Goal: Information Seeking & Learning: Check status

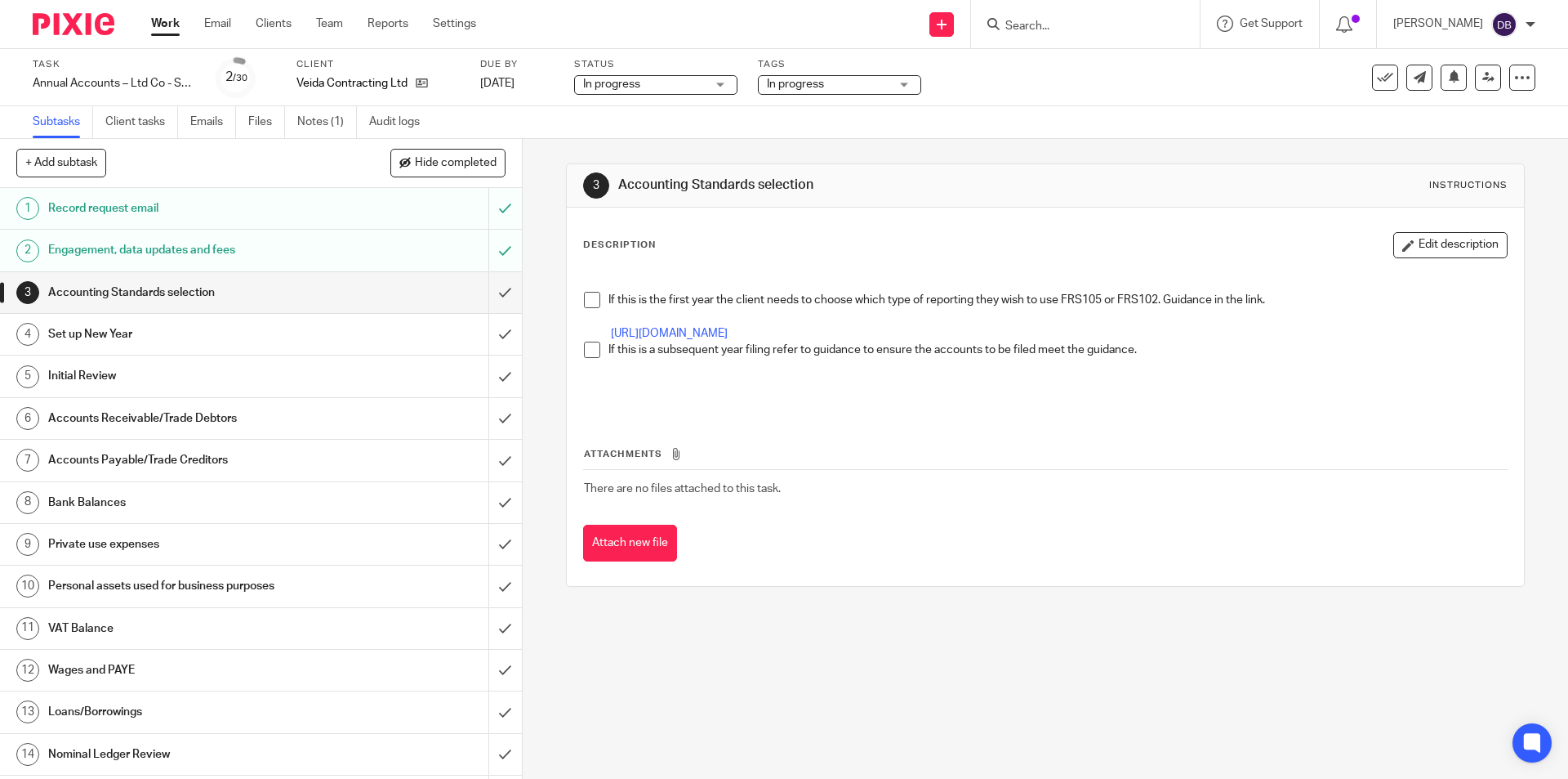
click at [1036, 25] on input "Search" at bounding box center [1077, 26] width 147 height 15
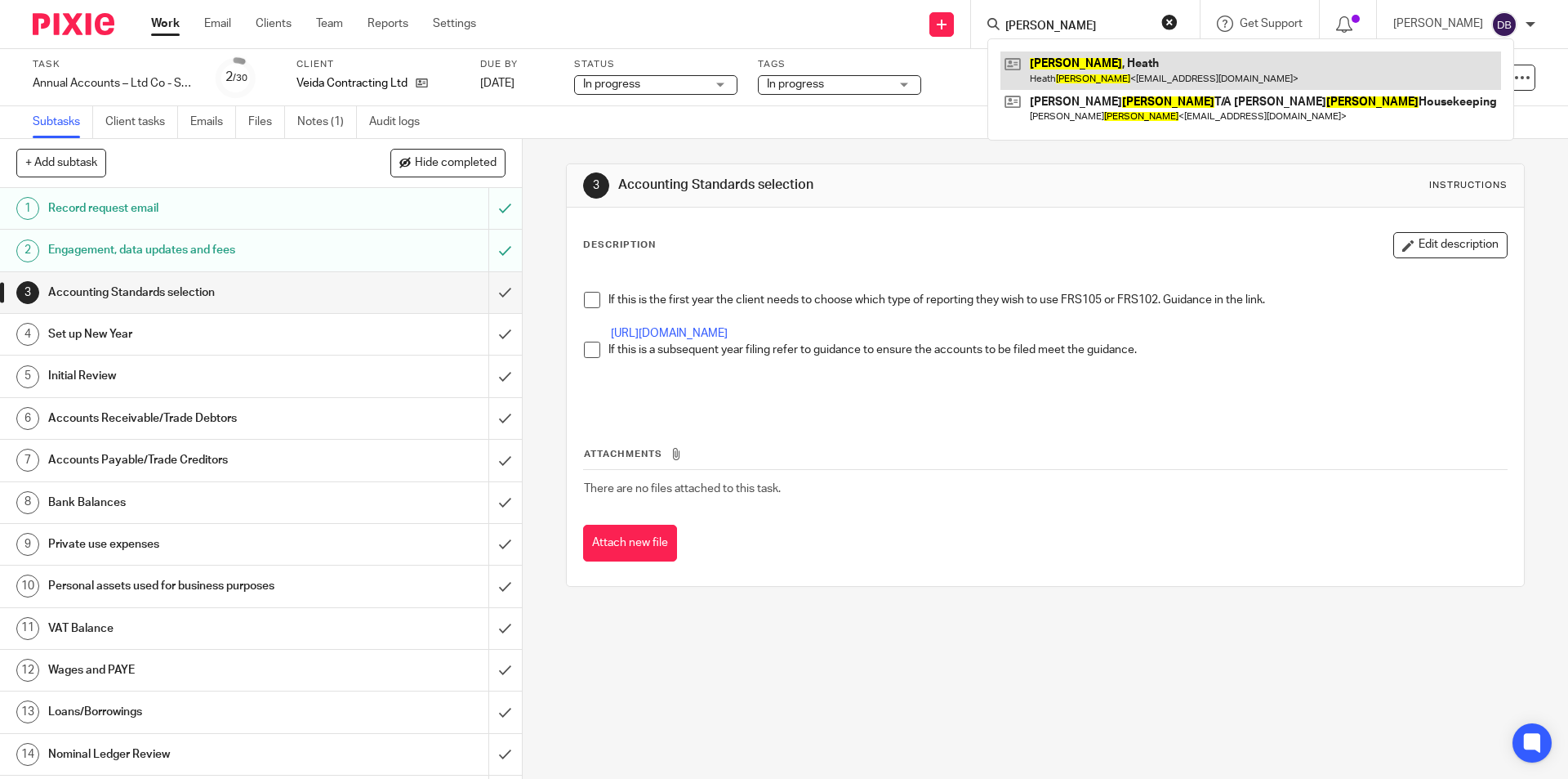
type input "Vickery"
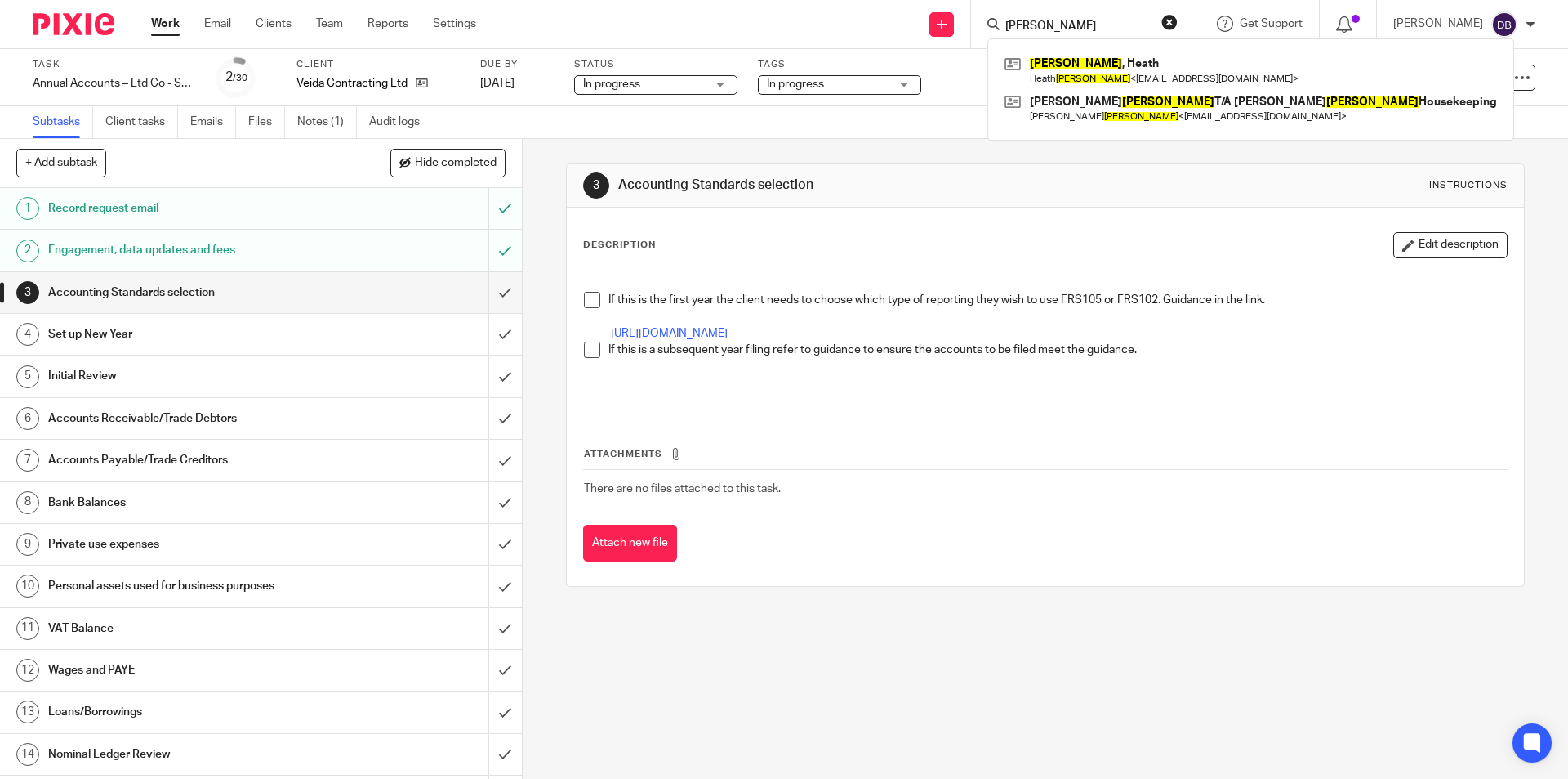
click at [715, 7] on div "Send new email Create task Add client Request signature Vickery Vickery , Heath…" at bounding box center [1034, 24] width 1067 height 48
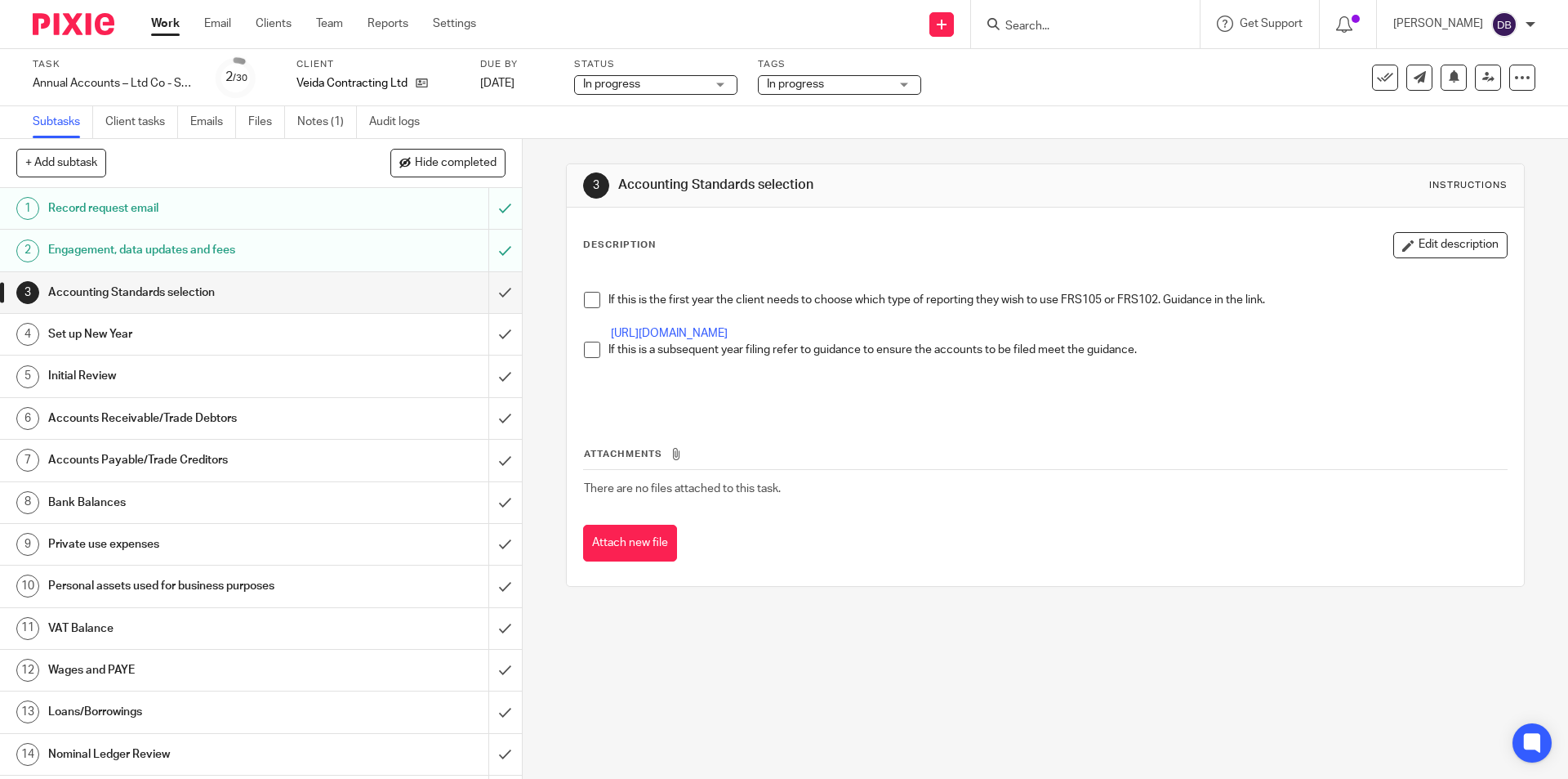
click at [545, 156] on div "3 Accounting Standards selection Instructions Description Edit description If t…" at bounding box center [1045, 459] width 1045 height 640
click at [336, 118] on link "Notes (1)" at bounding box center [327, 122] width 60 height 32
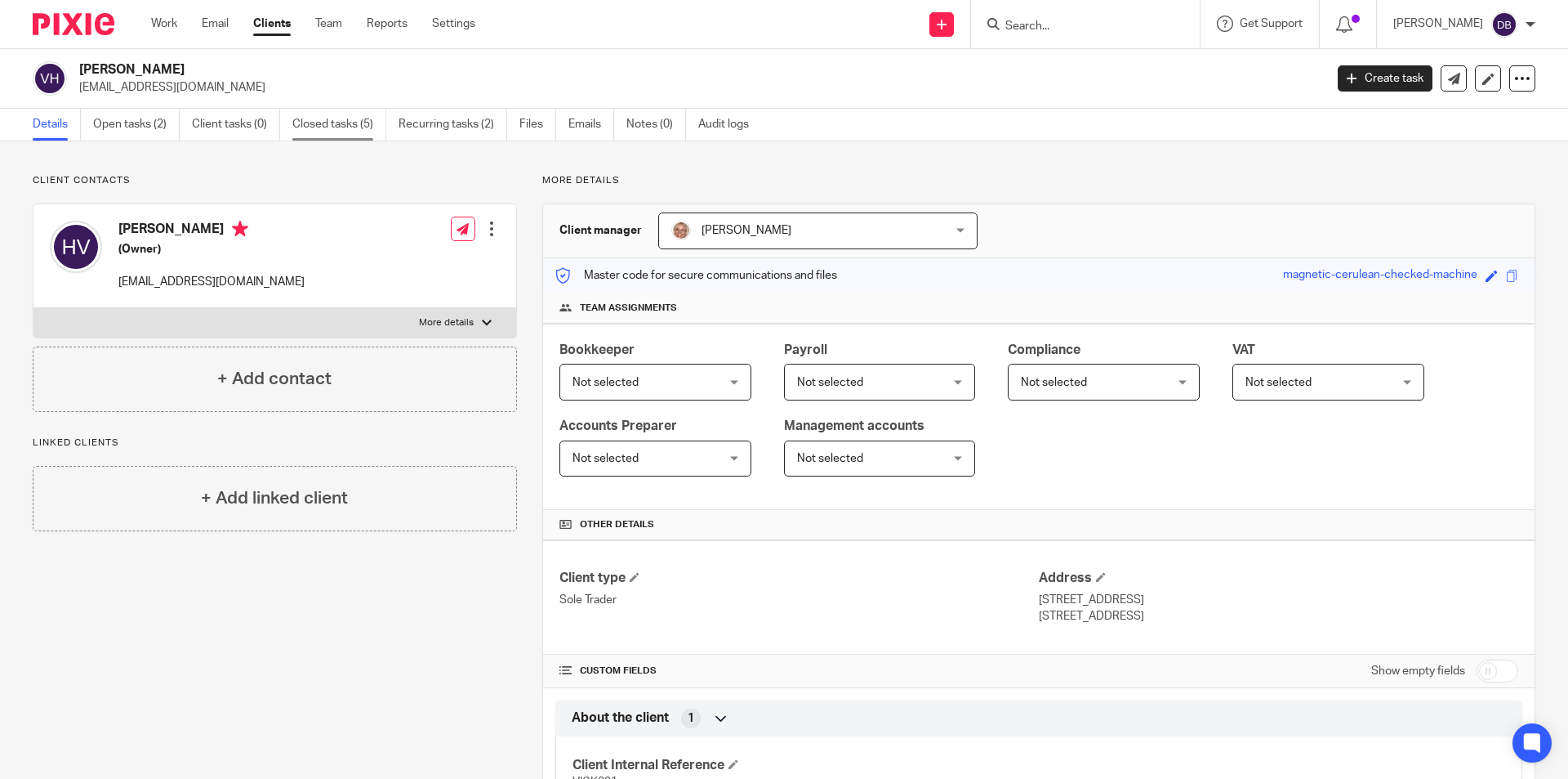
click at [342, 121] on link "Closed tasks (5)" at bounding box center [339, 125] width 94 height 32
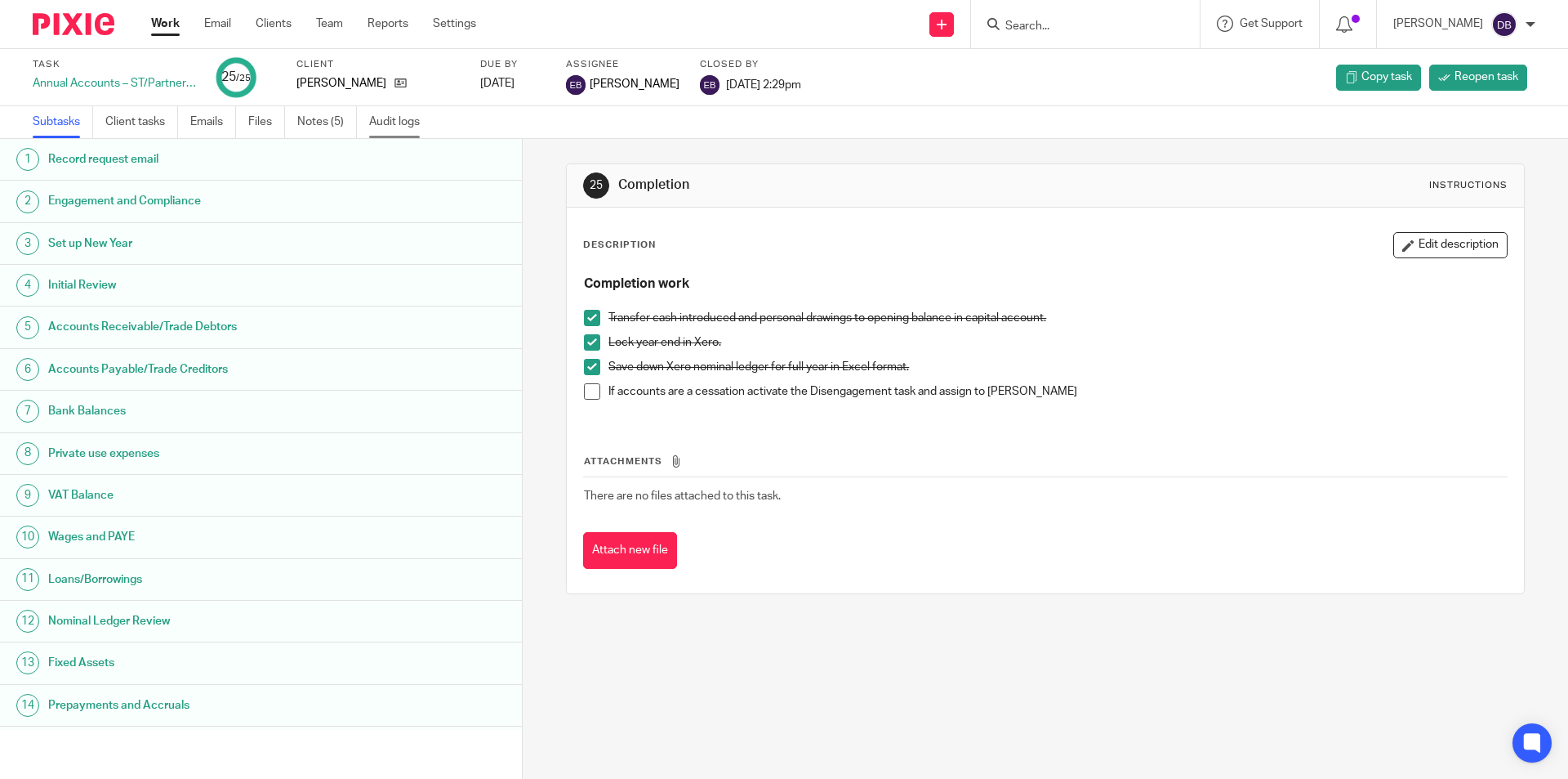
click at [398, 119] on link "Audit logs" at bounding box center [401, 122] width 63 height 32
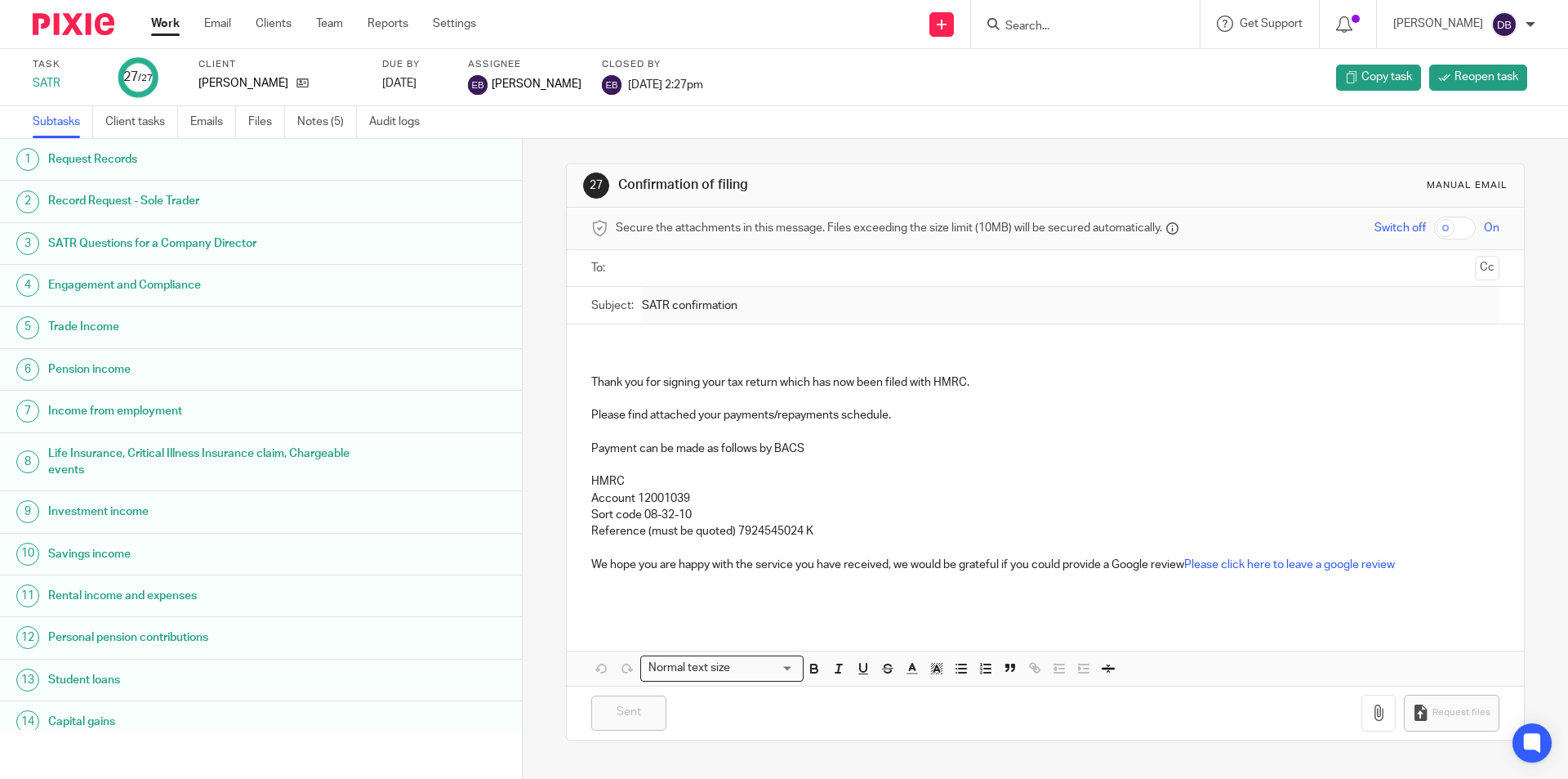
click at [1038, 23] on input "Search" at bounding box center [1077, 26] width 147 height 15
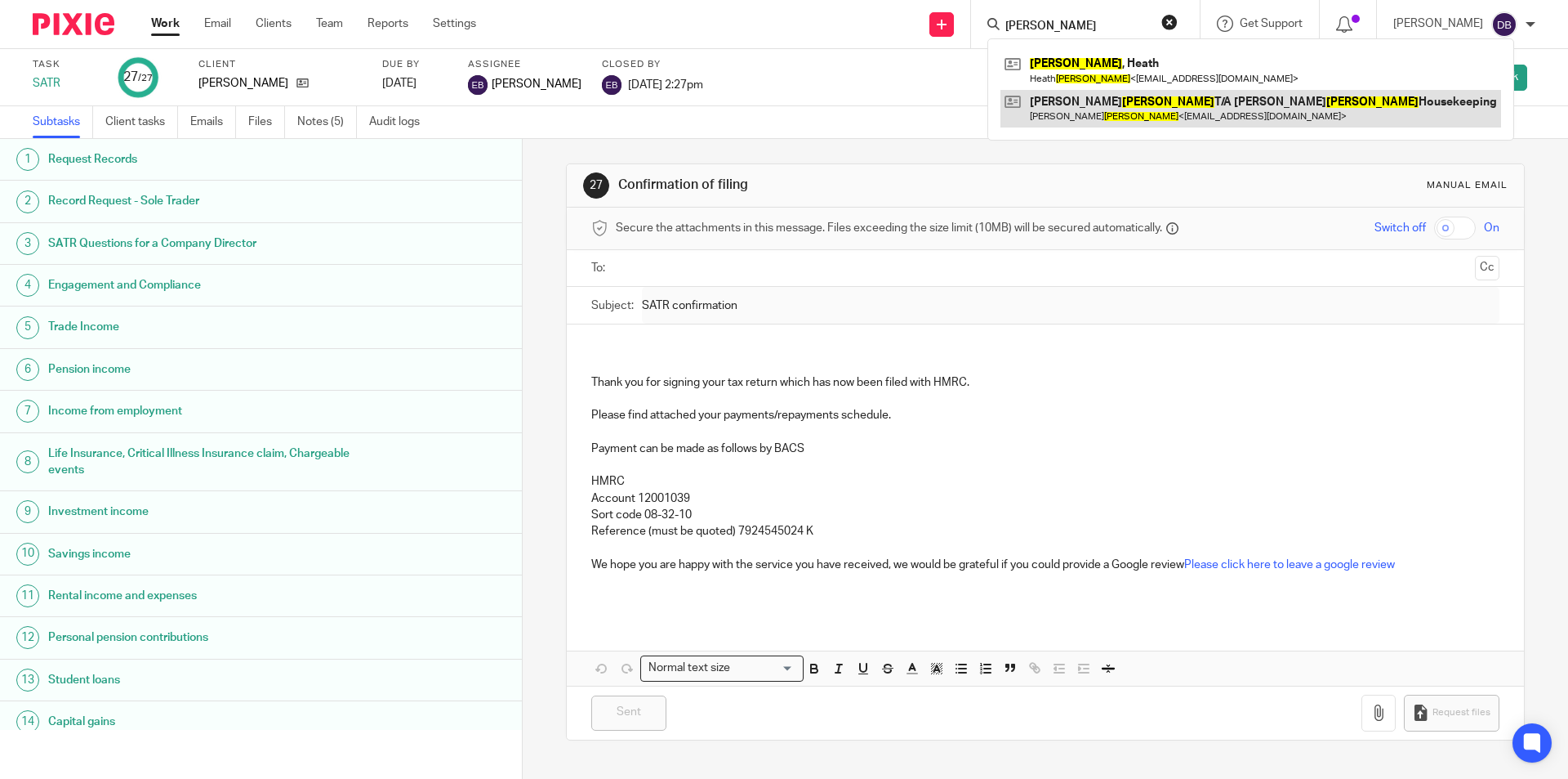
type input "Vickery"
click at [1107, 106] on link at bounding box center [1251, 108] width 501 height 38
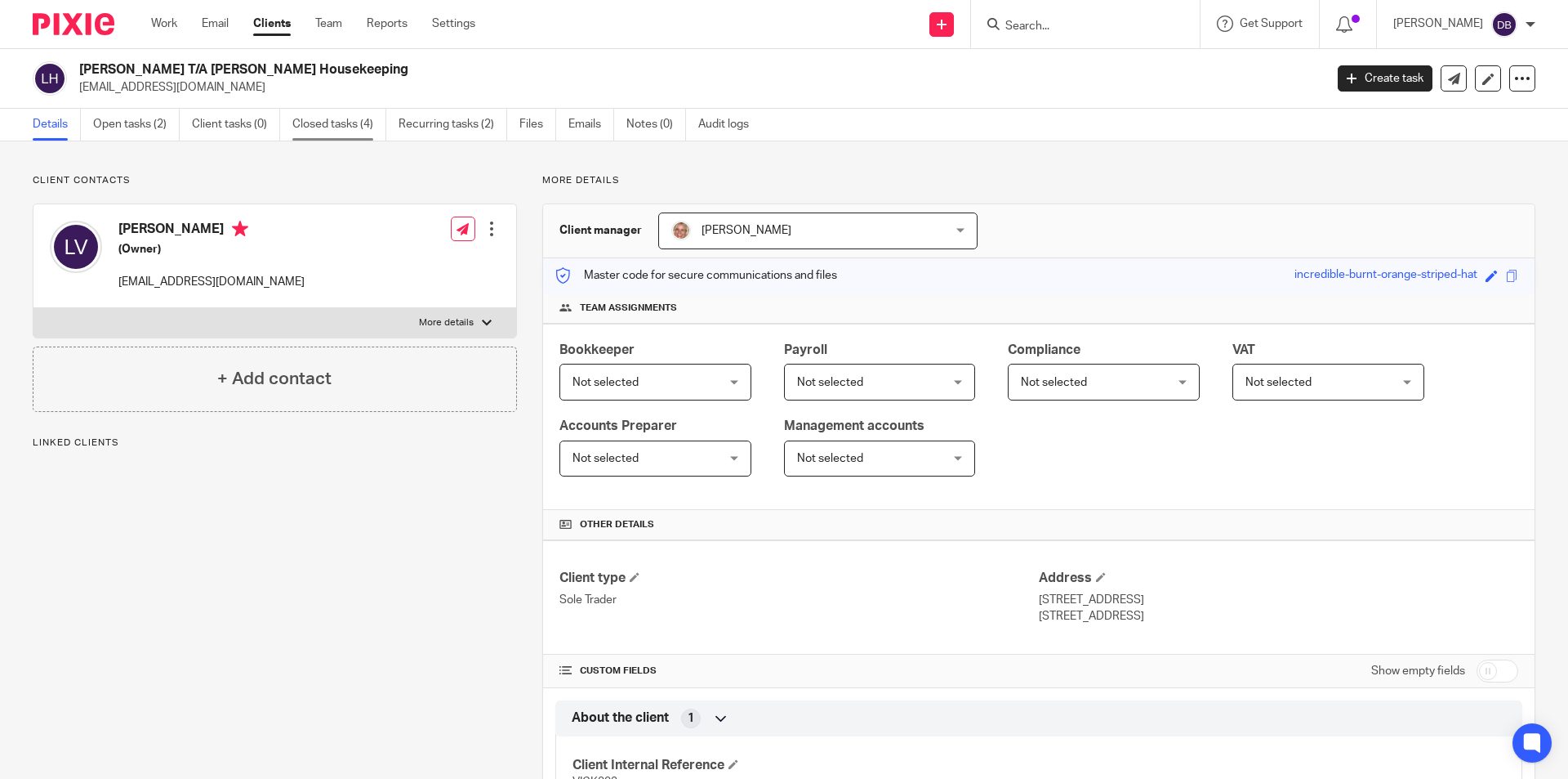
click at [352, 127] on link "Closed tasks (4)" at bounding box center [339, 125] width 94 height 32
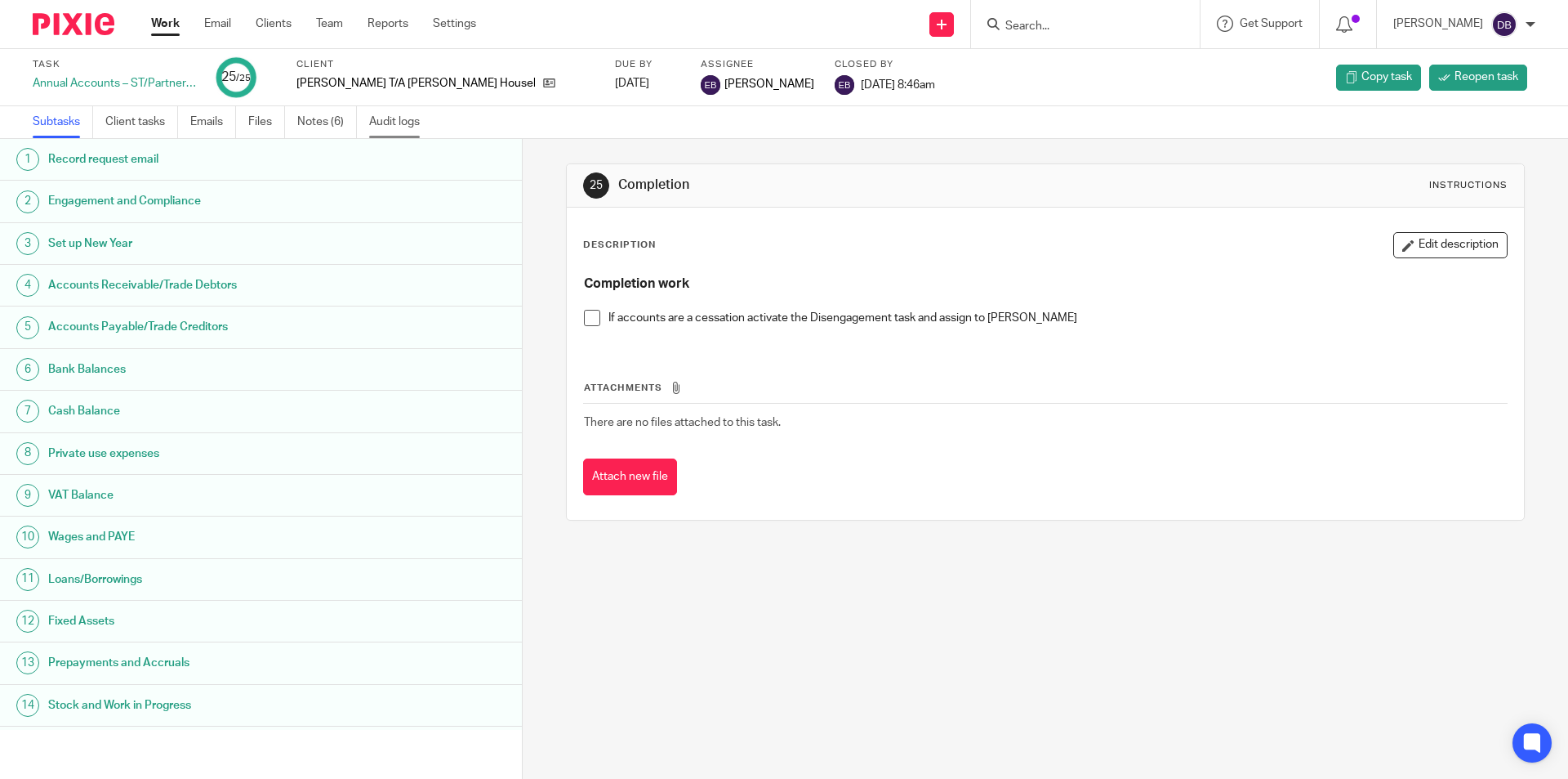
click at [405, 121] on link "Audit logs" at bounding box center [401, 122] width 63 height 32
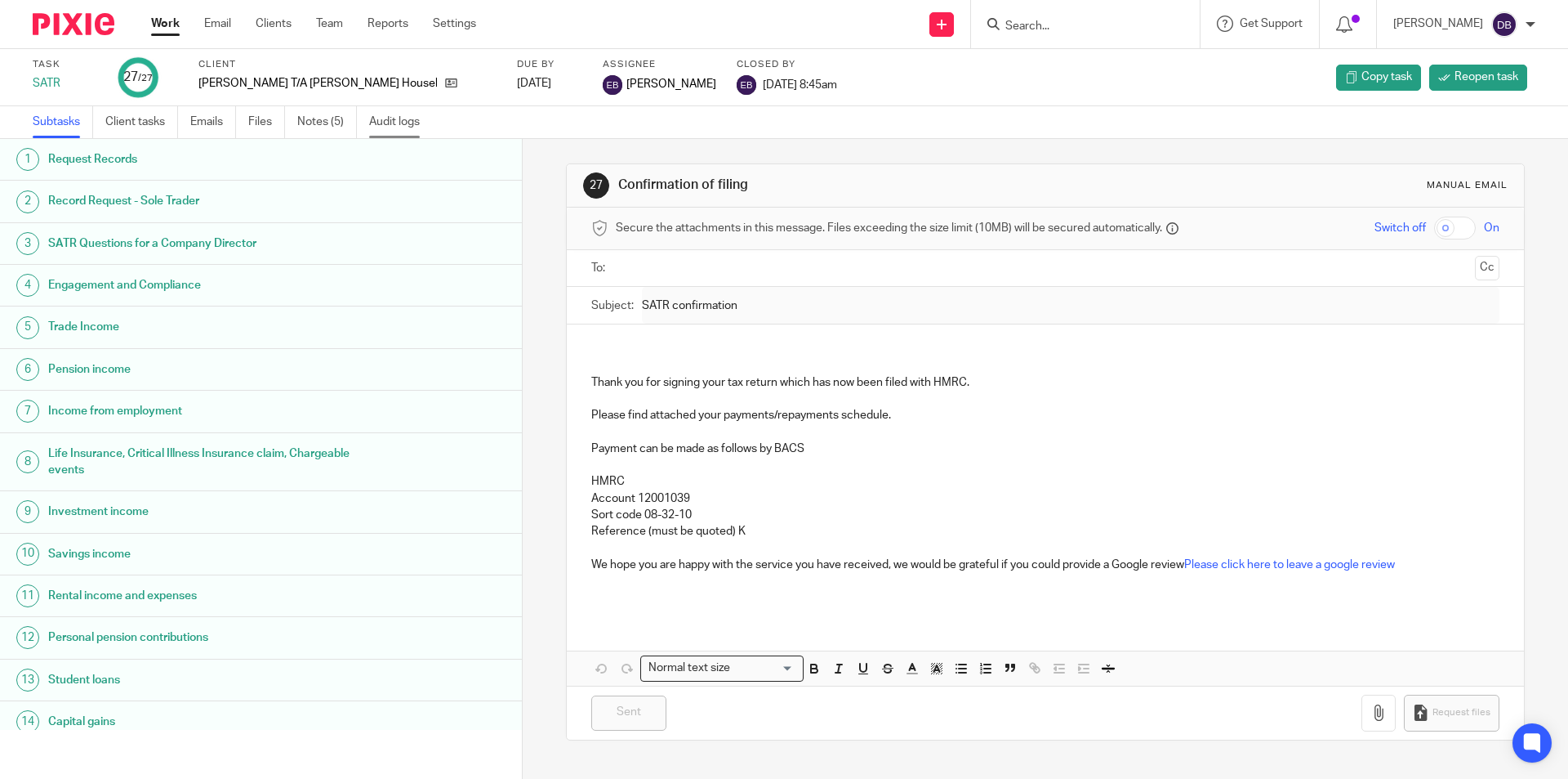
click at [397, 125] on link "Audit logs" at bounding box center [401, 122] width 63 height 32
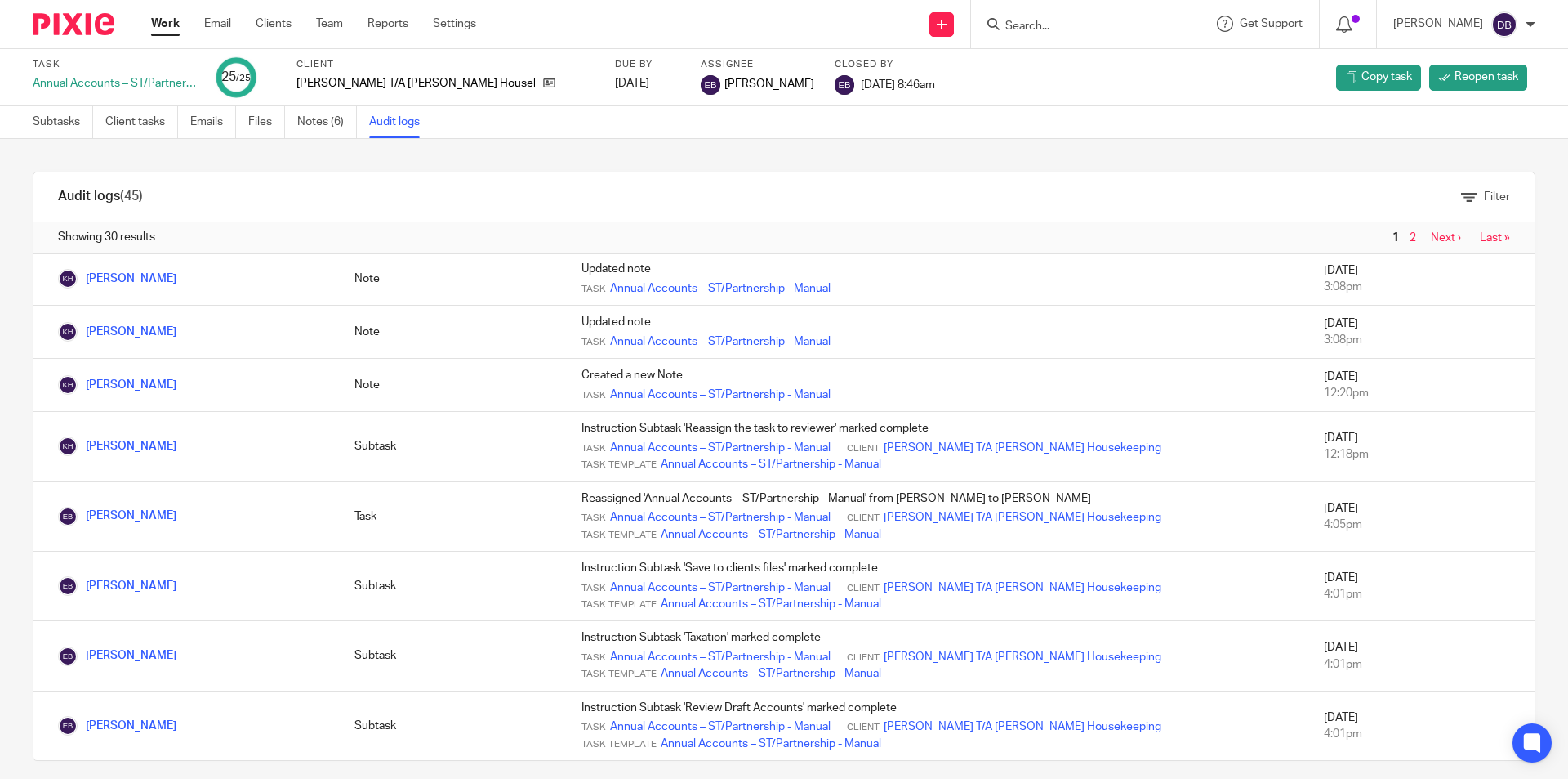
scroll to position [980, 0]
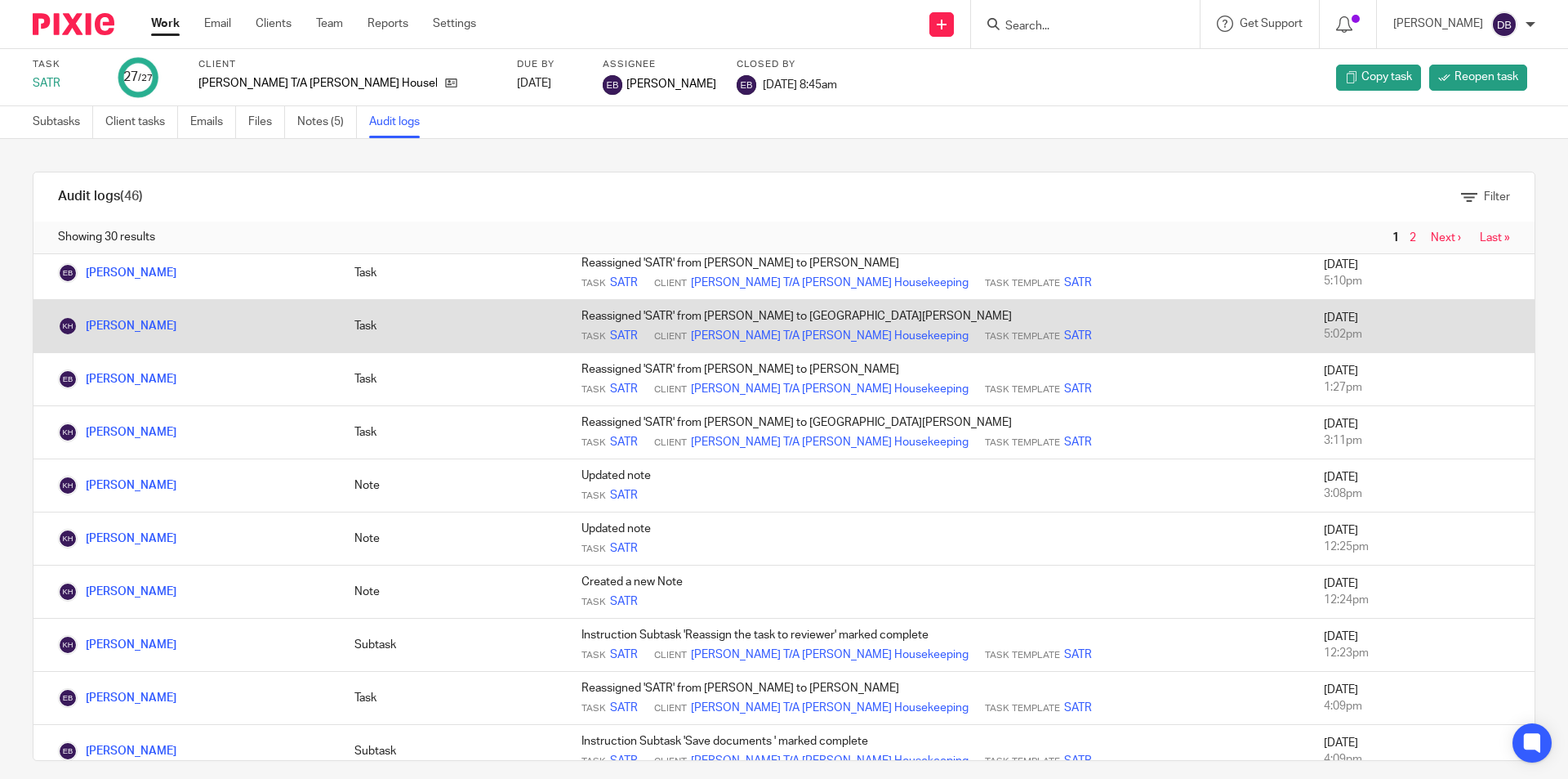
scroll to position [599, 0]
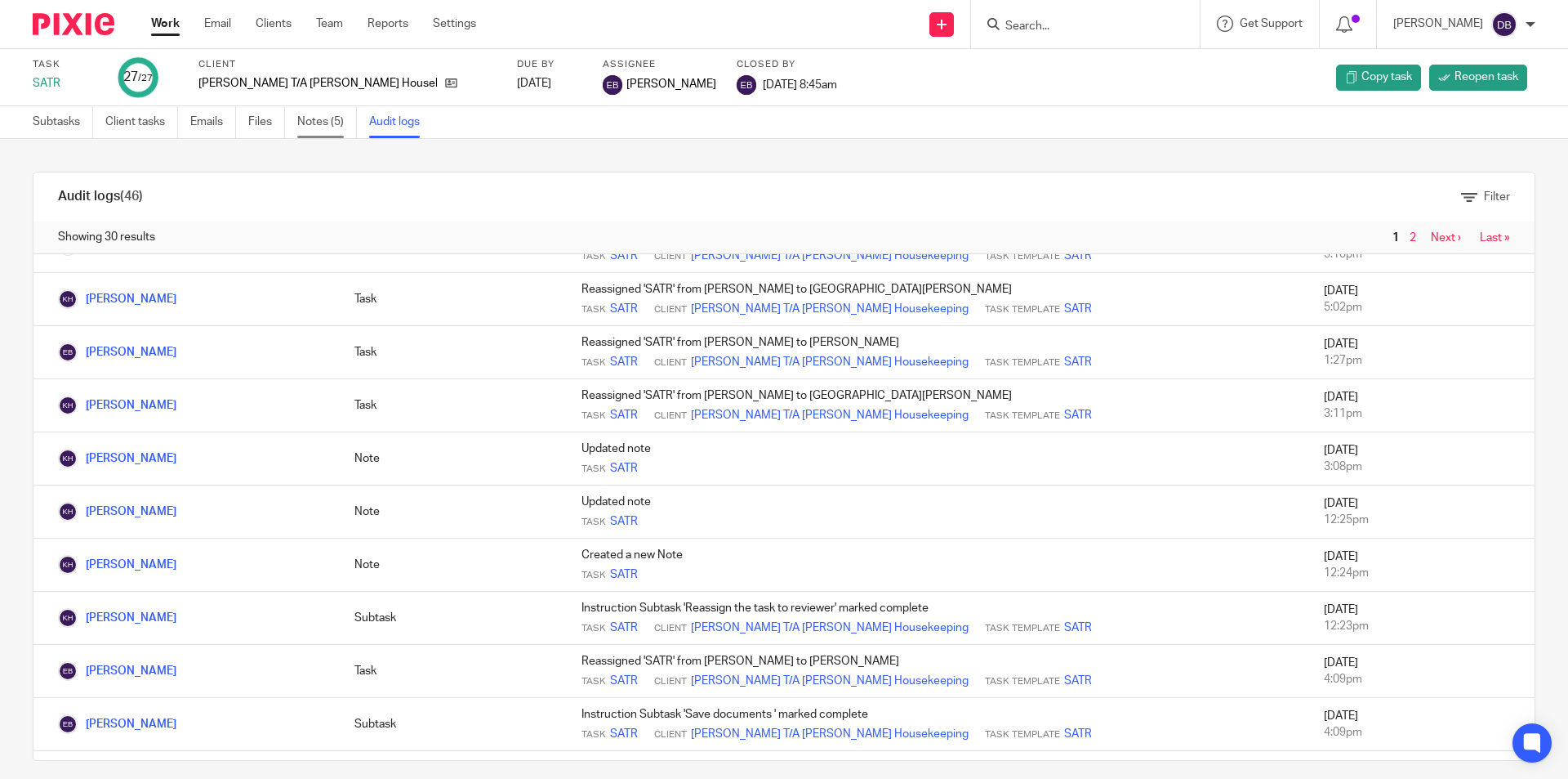
click at [318, 121] on link "Notes (5)" at bounding box center [327, 122] width 60 height 32
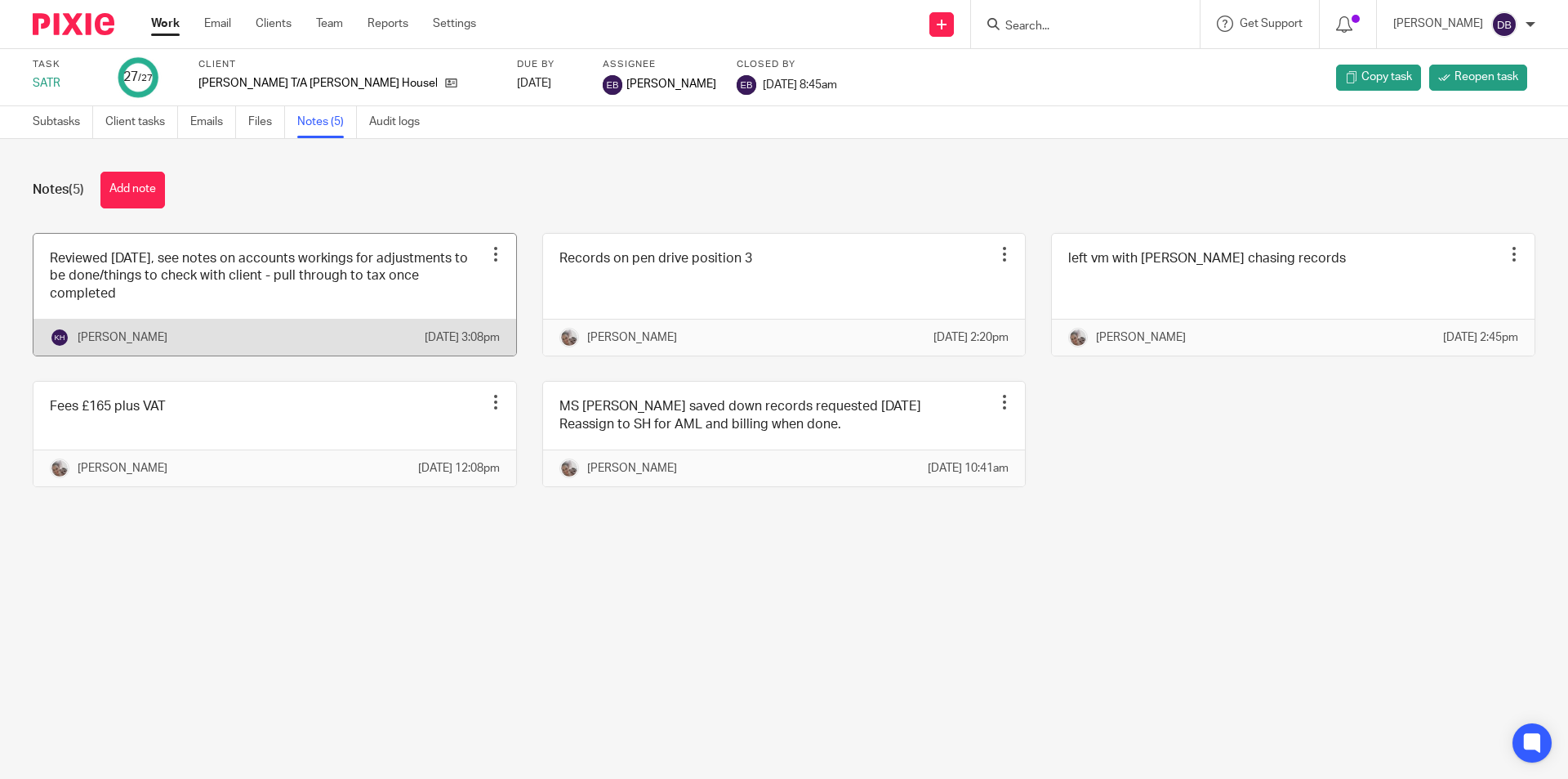
click at [363, 278] on link at bounding box center [274, 295] width 483 height 121
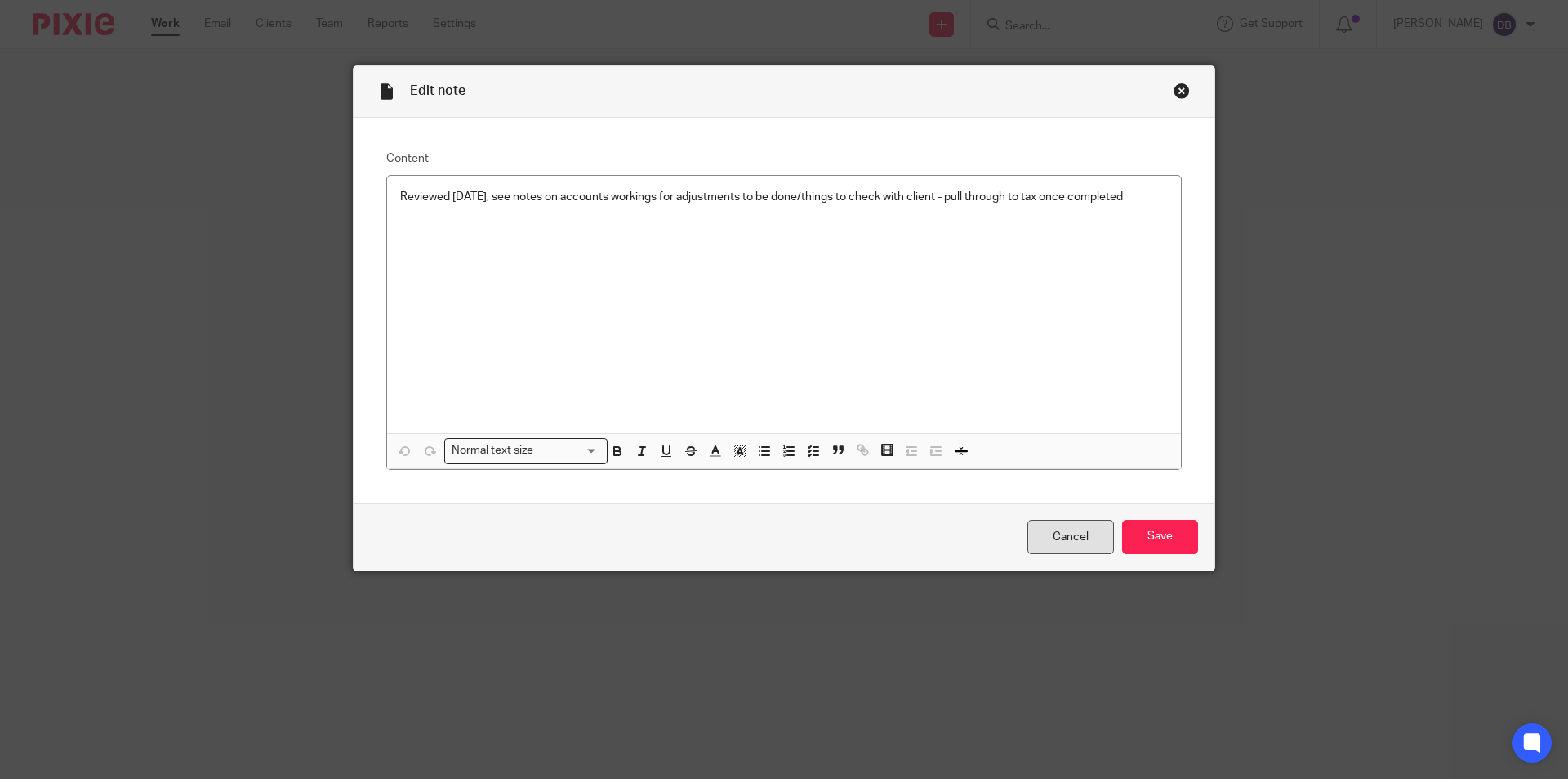
click at [1058, 533] on link "Cancel" at bounding box center [1071, 537] width 86 height 35
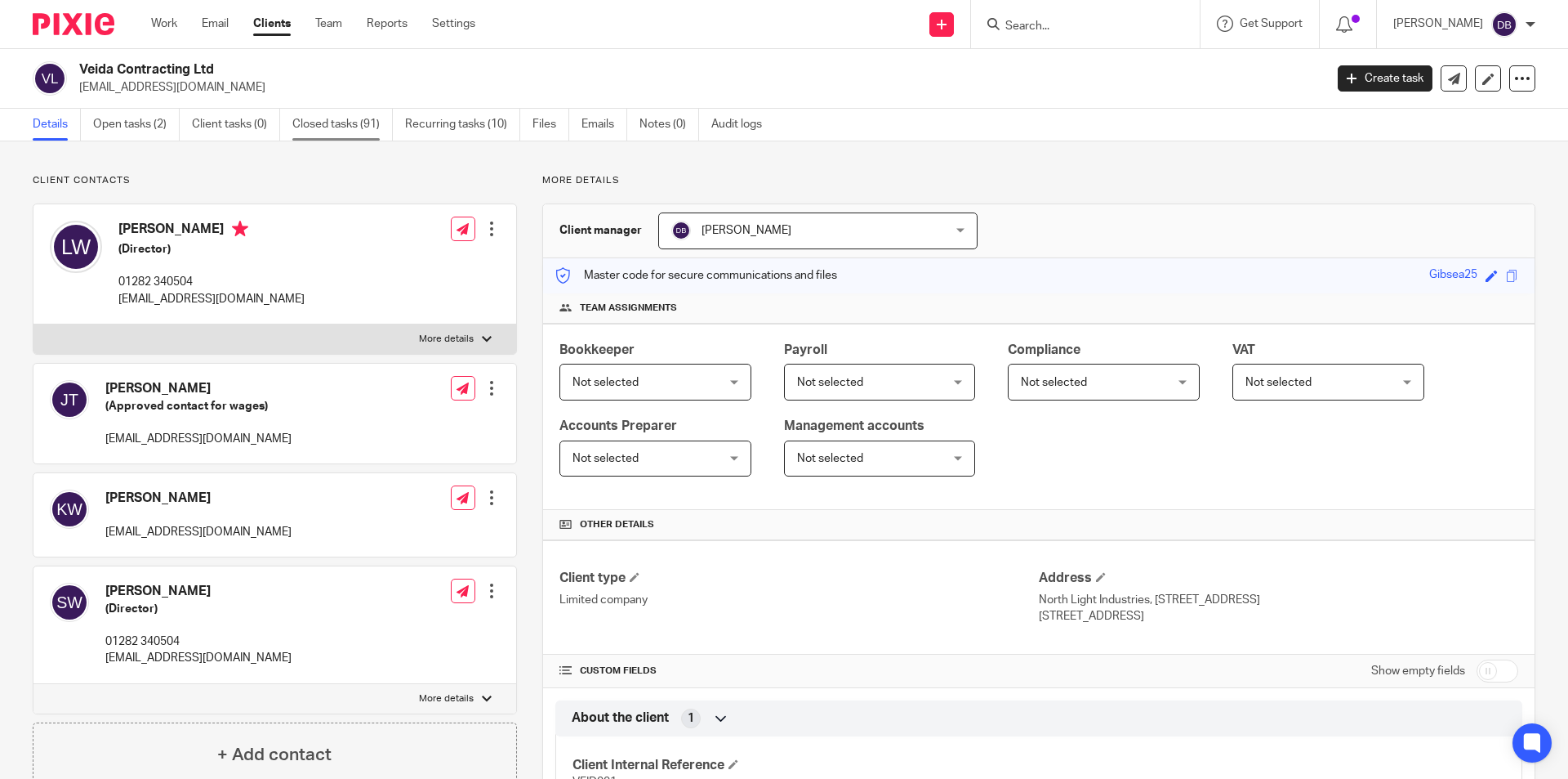
click at [352, 120] on link "Closed tasks (91)" at bounding box center [343, 125] width 100 height 32
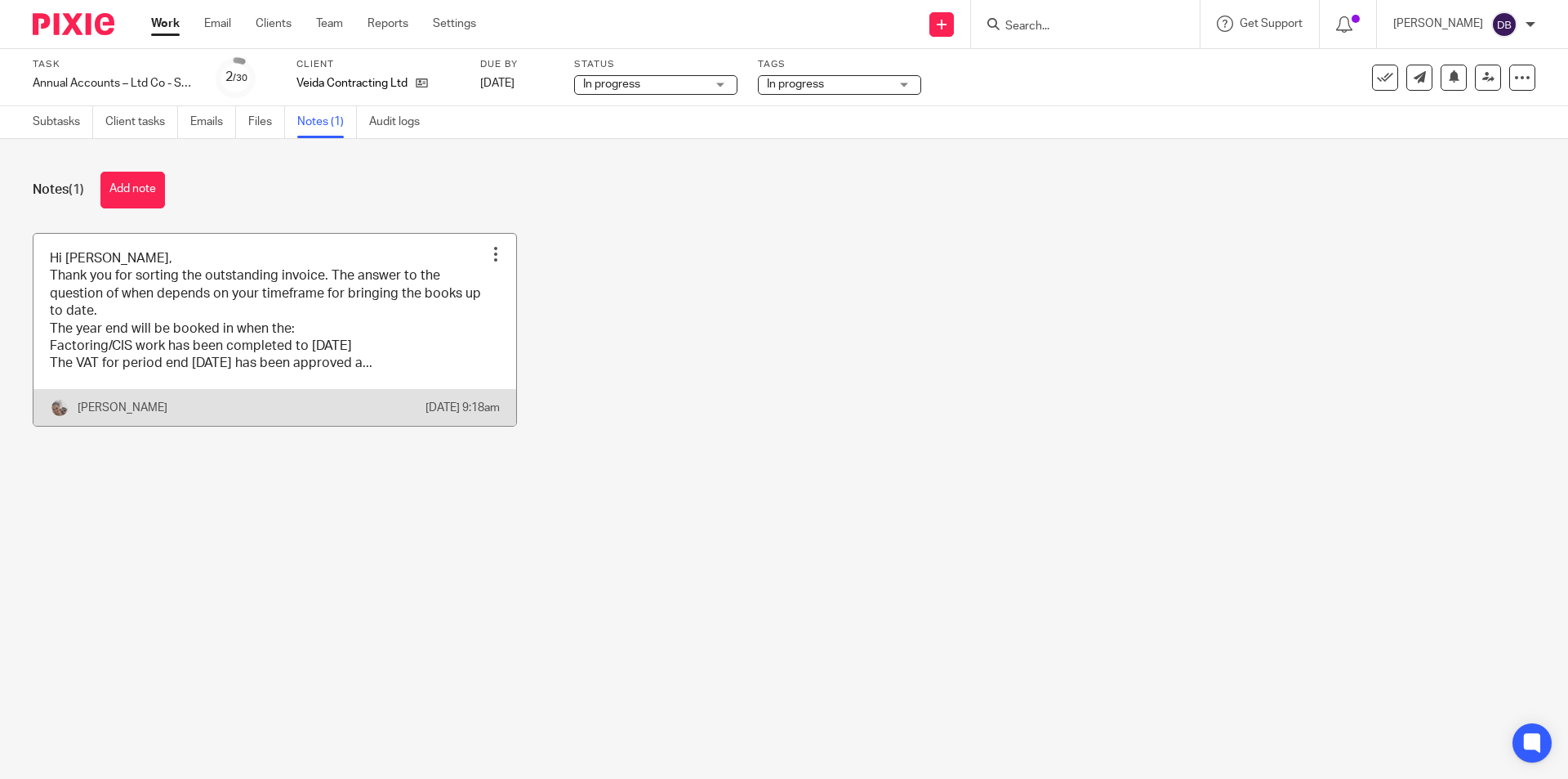
click at [198, 321] on link at bounding box center [274, 330] width 483 height 192
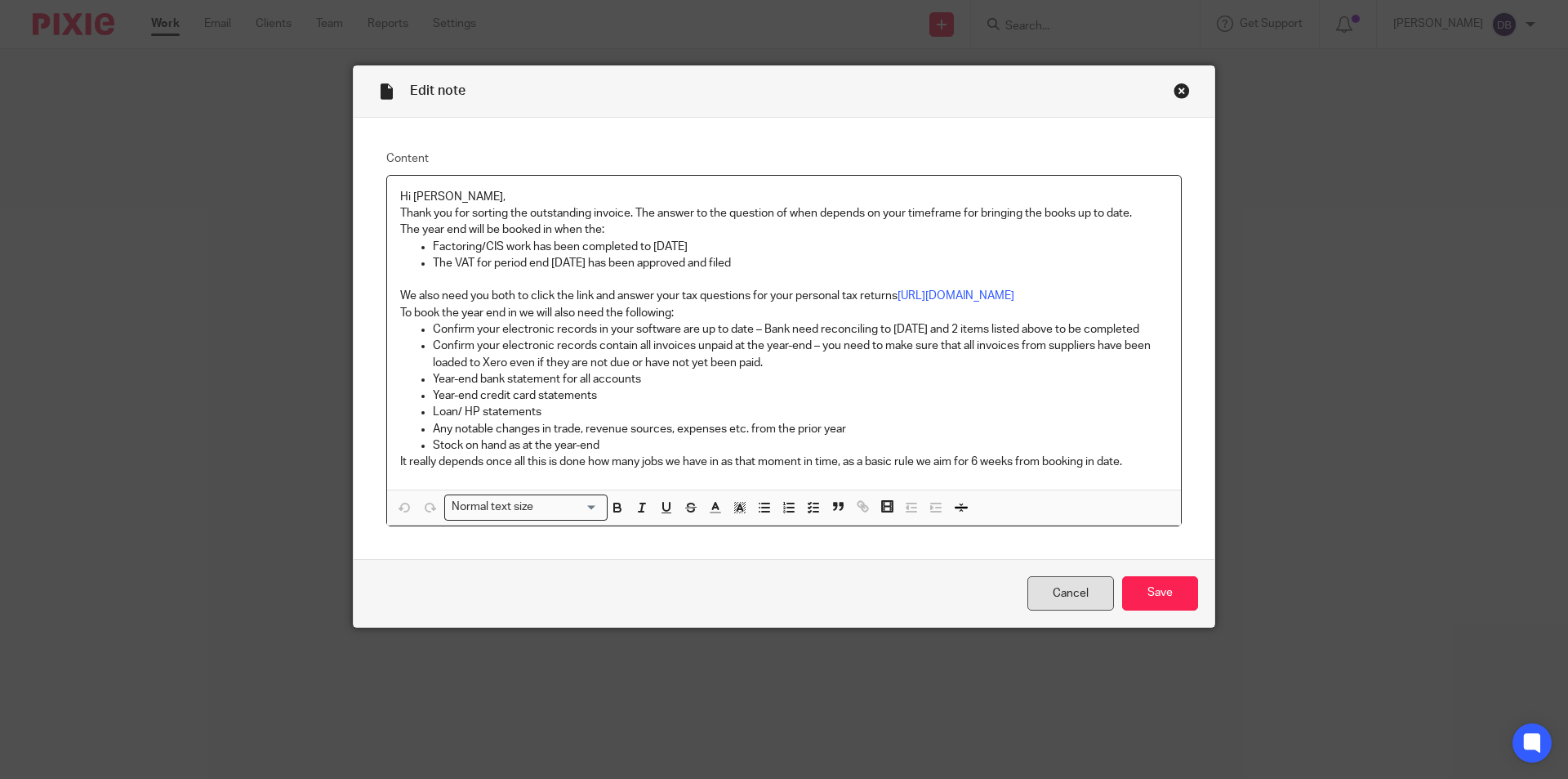
click at [1053, 589] on link "Cancel" at bounding box center [1071, 593] width 86 height 35
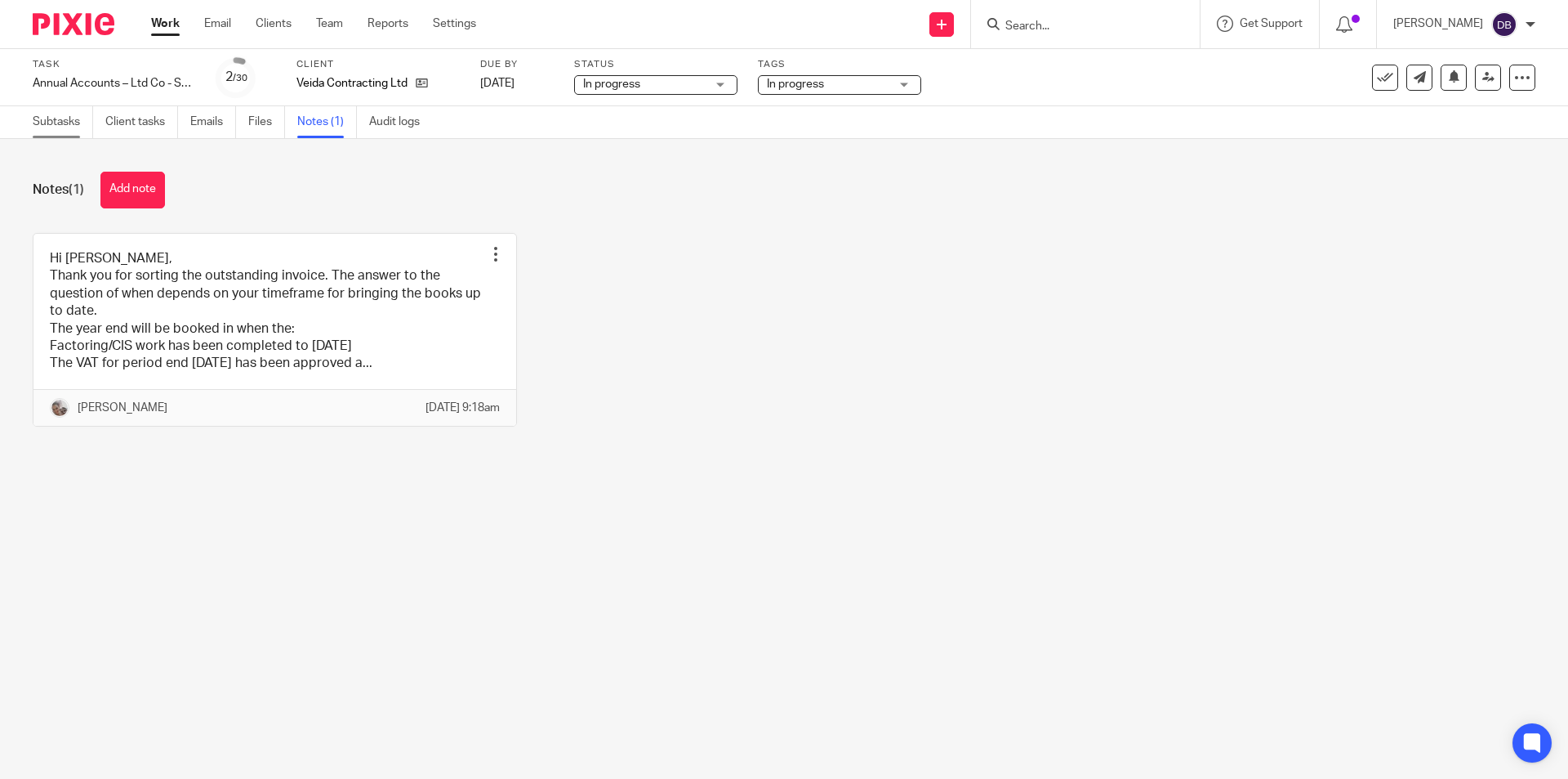
click at [65, 122] on link "Subtasks" at bounding box center [62, 122] width 61 height 32
